Goal: Task Accomplishment & Management: Use online tool/utility

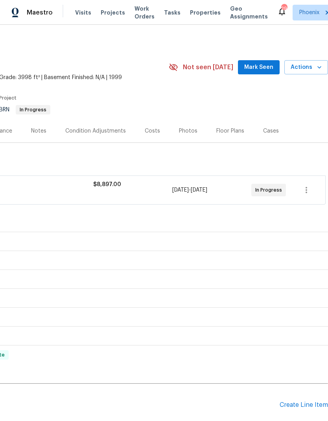
scroll to position [0, 117]
click at [306, 68] on span "Actions" at bounding box center [306, 68] width 31 height 10
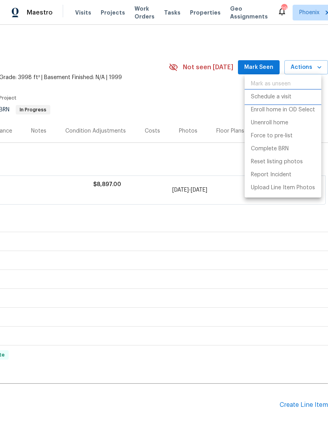
click at [283, 99] on p "Schedule a visit" at bounding box center [271, 97] width 41 height 8
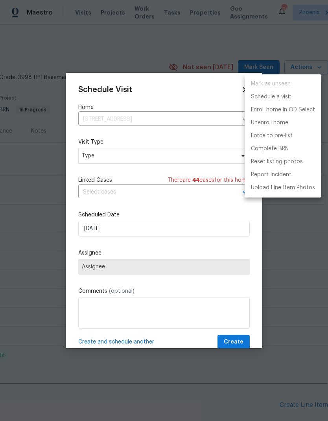
click at [180, 153] on div at bounding box center [164, 210] width 328 height 421
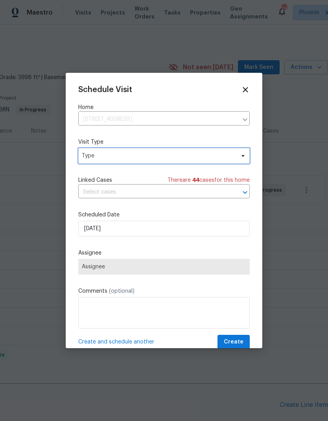
click at [184, 159] on span "Type" at bounding box center [158, 156] width 153 height 8
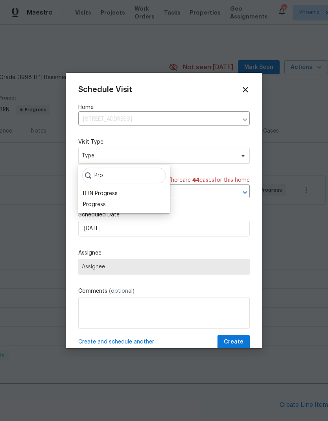
type input "Pro"
click at [90, 205] on div "Progress" at bounding box center [94, 205] width 23 height 8
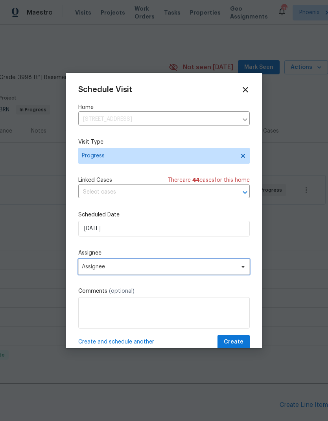
click at [97, 268] on span "Assignee" at bounding box center [159, 267] width 154 height 6
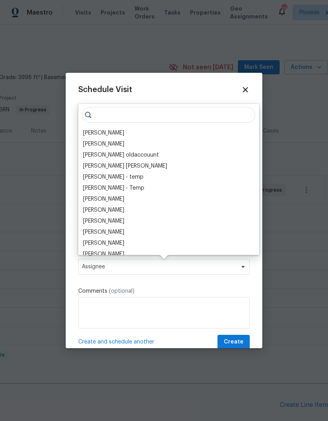
click at [89, 137] on div "[PERSON_NAME]" at bounding box center [103, 133] width 41 height 8
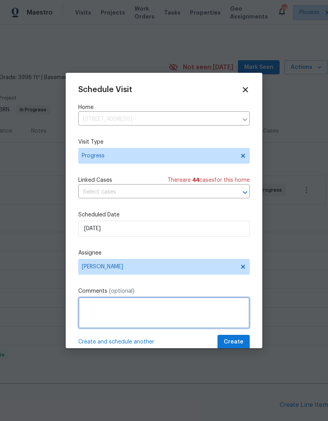
click at [225, 314] on textarea at bounding box center [164, 312] width 172 height 31
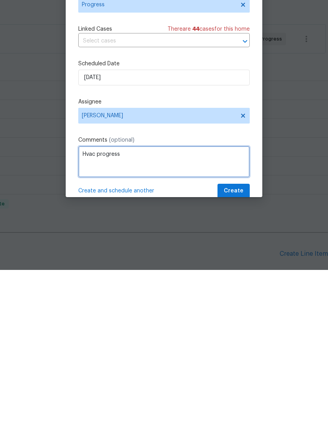
type textarea "Hvac progress"
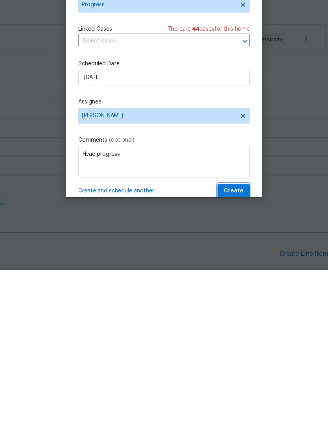
click at [241, 337] on span "Create" at bounding box center [234, 342] width 20 height 10
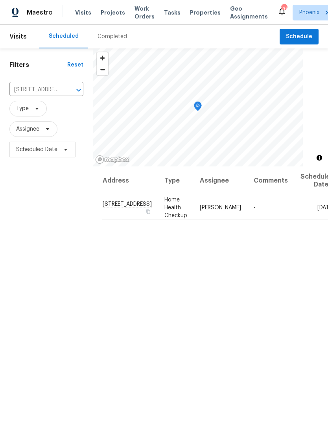
click at [66, 91] on icon "Clear" at bounding box center [68, 90] width 5 height 5
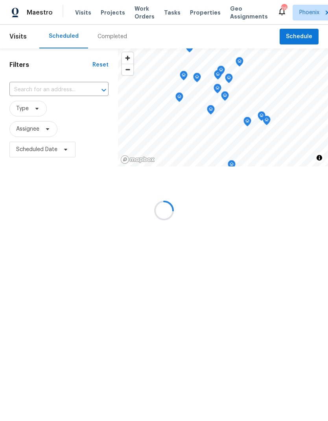
click at [51, 118] on div at bounding box center [164, 210] width 328 height 421
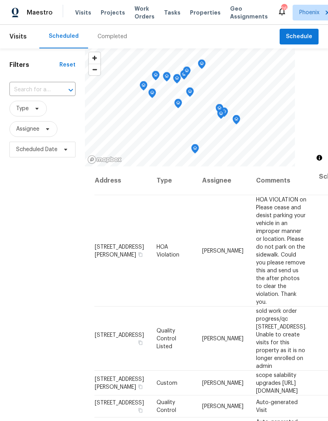
click at [48, 87] on input "text" at bounding box center [31, 90] width 44 height 12
click at [52, 88] on input "text" at bounding box center [31, 90] width 44 height 12
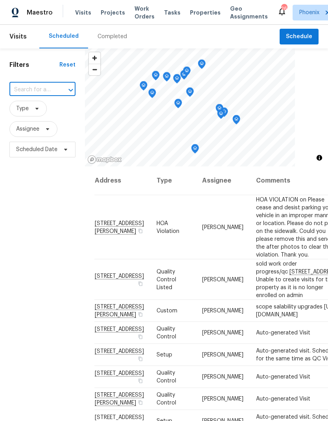
click at [48, 91] on input "text" at bounding box center [31, 90] width 44 height 12
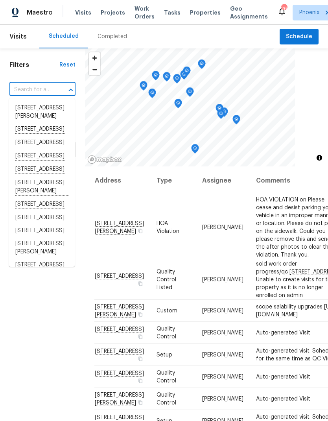
click at [39, 91] on input "text" at bounding box center [31, 90] width 44 height 12
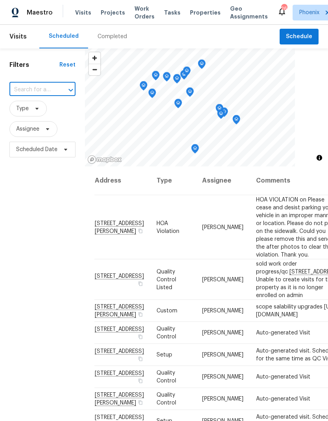
paste input "741 N Tower Pl, Chandler, AZ 85225"
type input "741 N Tower Pl, Chandler, AZ 85225"
click at [31, 109] on li "741 N Tower Pl, Chandler, AZ 85225" at bounding box center [42, 108] width 66 height 13
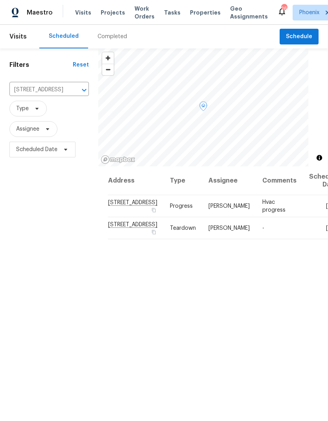
click at [0, 0] on icon at bounding box center [0, 0] width 0 height 0
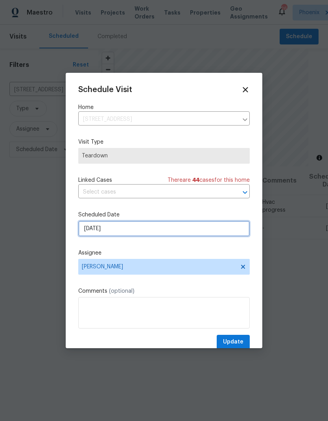
click at [92, 231] on input "[DATE]" at bounding box center [164, 229] width 172 height 16
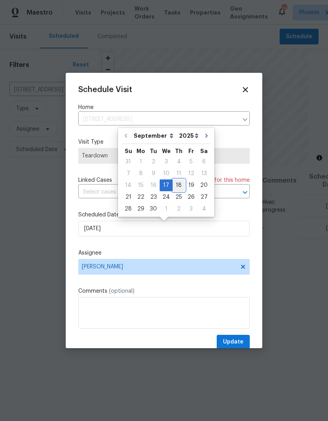
click at [175, 189] on div "18" at bounding box center [179, 185] width 12 height 11
type input "9/18/2025"
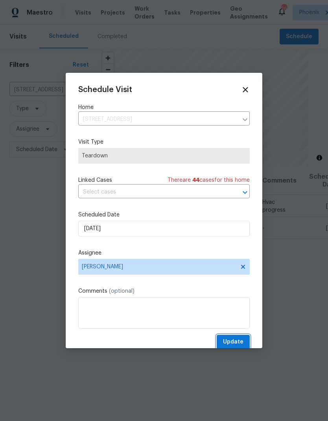
click at [238, 343] on span "Update" at bounding box center [233, 342] width 20 height 10
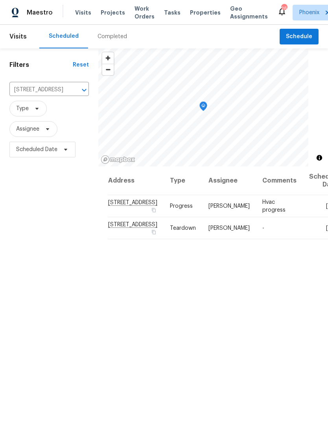
click at [190, 9] on span "Properties" at bounding box center [205, 13] width 31 height 8
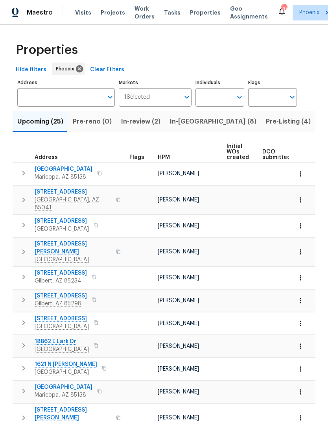
click at [41, 100] on input "Address" at bounding box center [60, 97] width 86 height 18
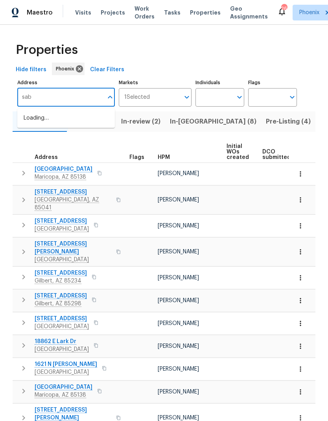
type input "saba"
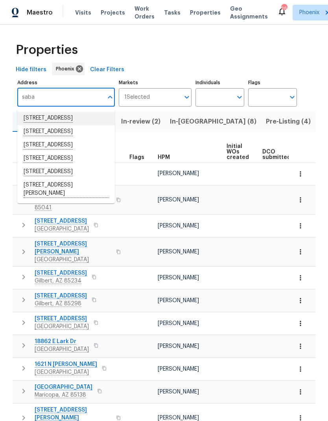
click at [40, 119] on li "1601 N Saba St Unit 271 Chandler AZ 85225" at bounding box center [66, 118] width 98 height 13
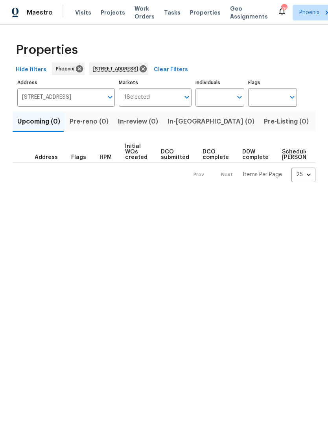
click at [318, 124] on span "Listed (1)" at bounding box center [332, 121] width 28 height 11
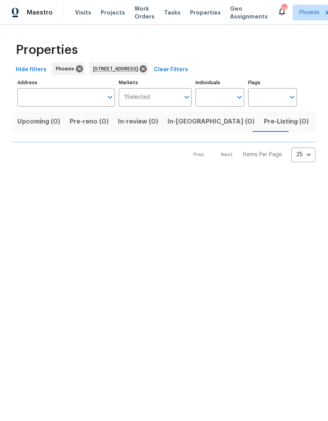
type input "1601 N Saba St Unit 271 Chandler AZ 85225"
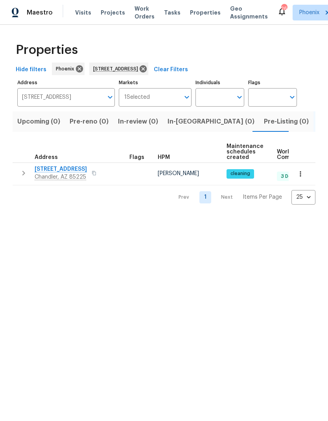
click at [43, 172] on span "1601 N Saba St Unit 271" at bounding box center [61, 169] width 52 height 8
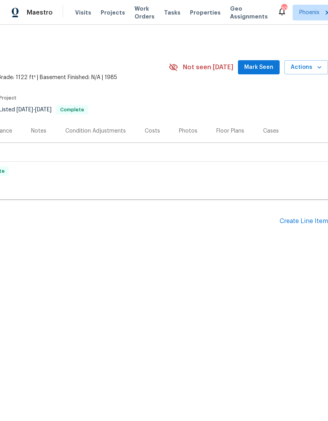
scroll to position [0, 117]
click at [310, 68] on span "Actions" at bounding box center [306, 68] width 31 height 10
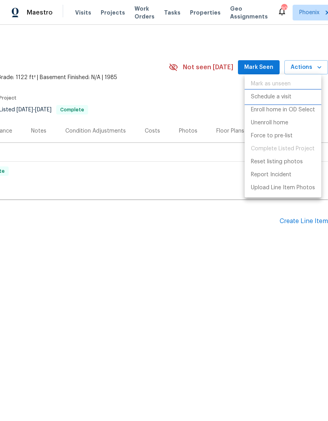
click at [279, 99] on p "Schedule a visit" at bounding box center [271, 97] width 41 height 8
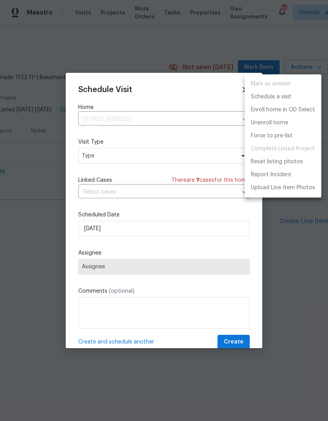
click at [179, 162] on div at bounding box center [164, 210] width 328 height 421
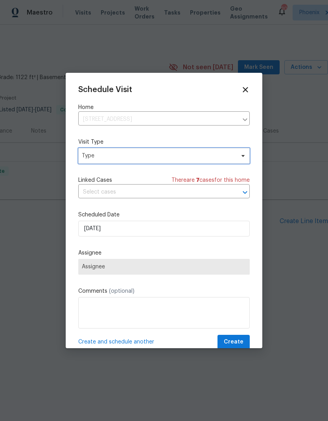
click at [190, 158] on span "Type" at bounding box center [158, 156] width 153 height 8
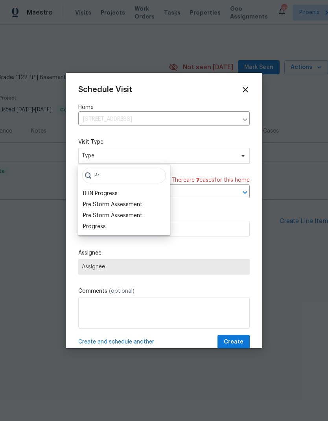
type input "Pr"
click at [105, 225] on div "Progress" at bounding box center [94, 227] width 23 height 8
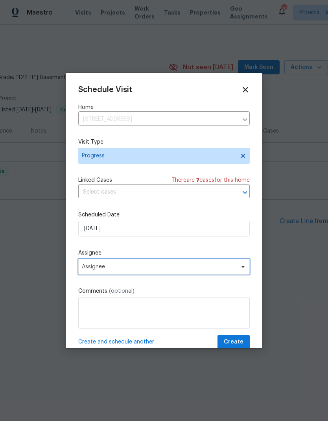
click at [166, 268] on span "Assignee" at bounding box center [159, 267] width 154 height 6
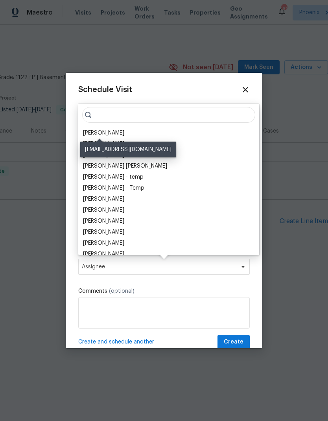
click at [110, 129] on div "[PERSON_NAME]" at bounding box center [103, 133] width 41 height 8
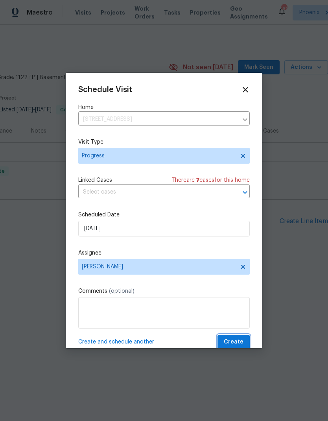
click at [242, 343] on span "Create" at bounding box center [234, 342] width 20 height 10
